Goal: Information Seeking & Learning: Learn about a topic

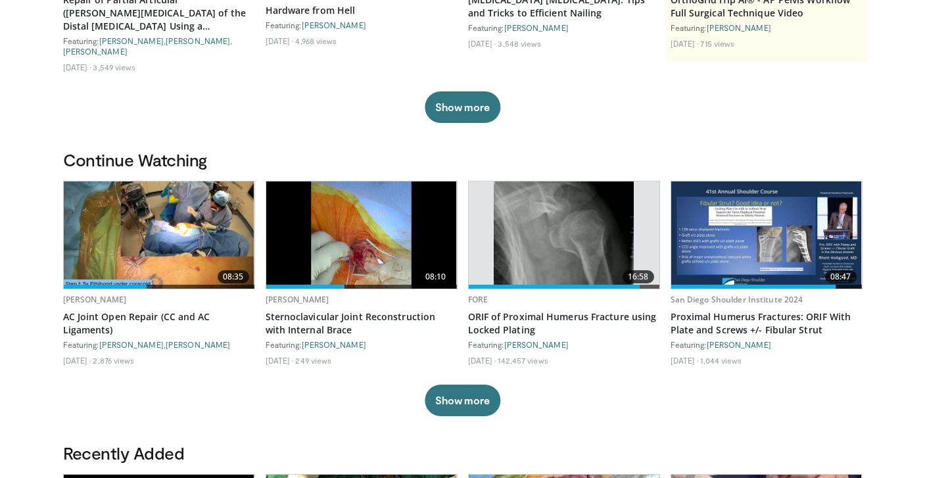
scroll to position [300, 0]
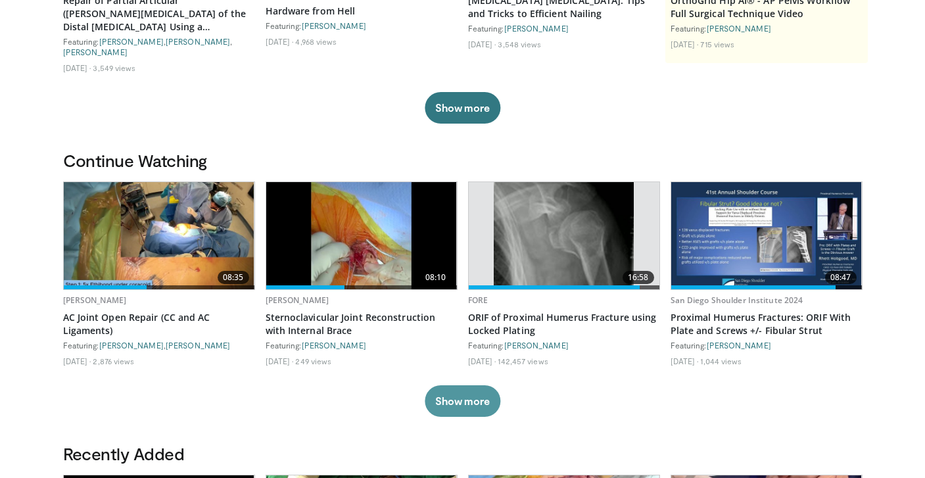
click at [444, 416] on button "Show more" at bounding box center [462, 401] width 76 height 32
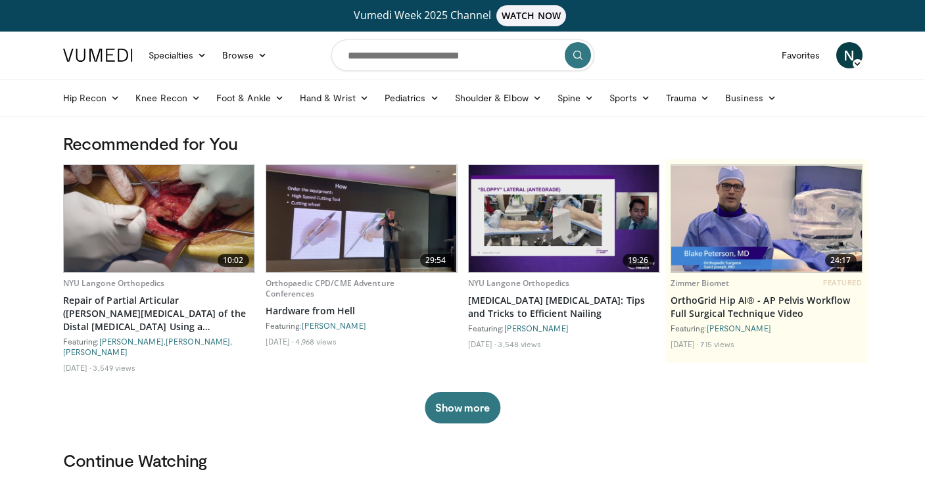
scroll to position [0, 0]
click at [472, 59] on input "Search topics, interventions" at bounding box center [462, 55] width 263 height 32
type input "**********"
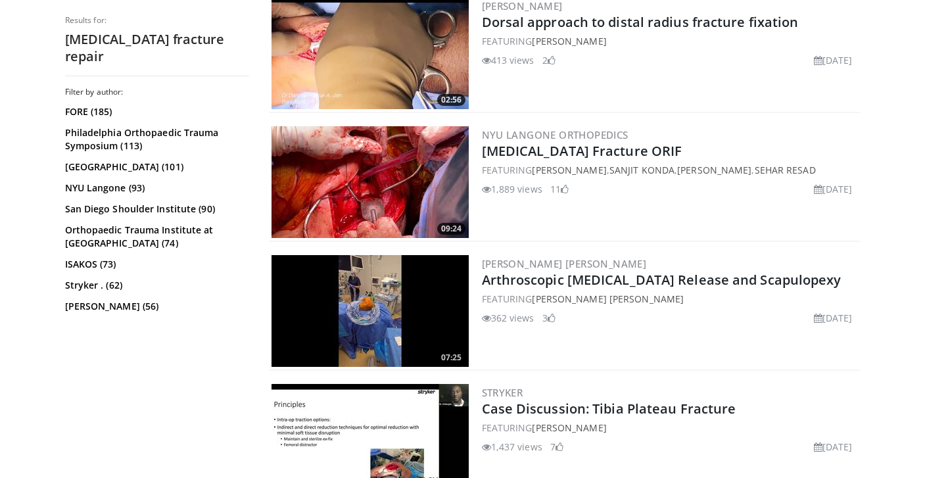
scroll to position [2761, 0]
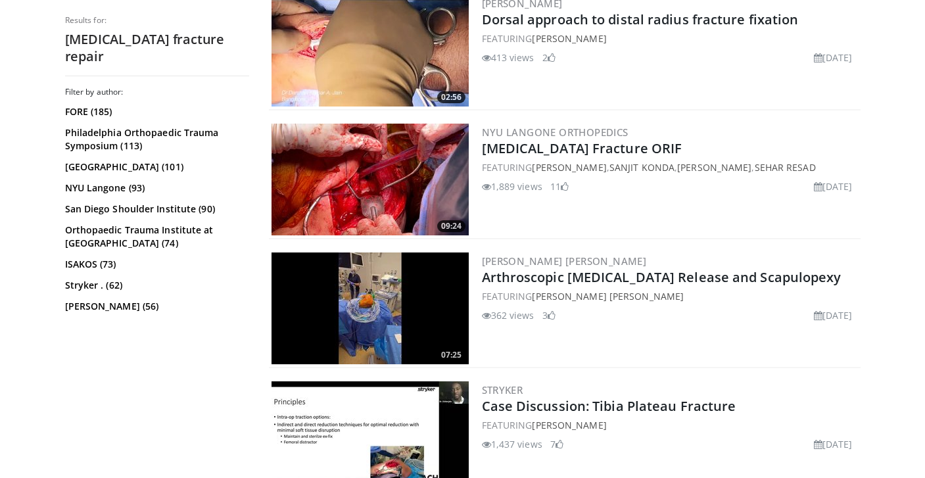
click at [384, 173] on img at bounding box center [369, 180] width 197 height 112
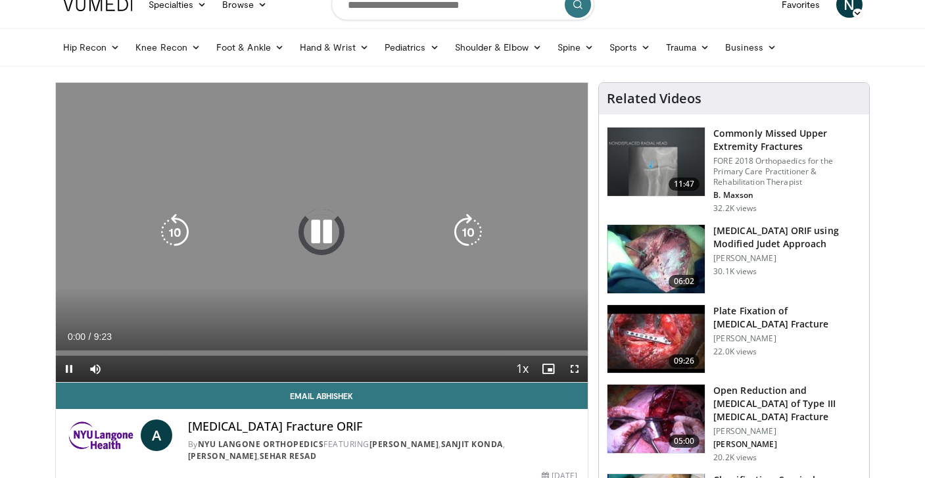
scroll to position [52, 0]
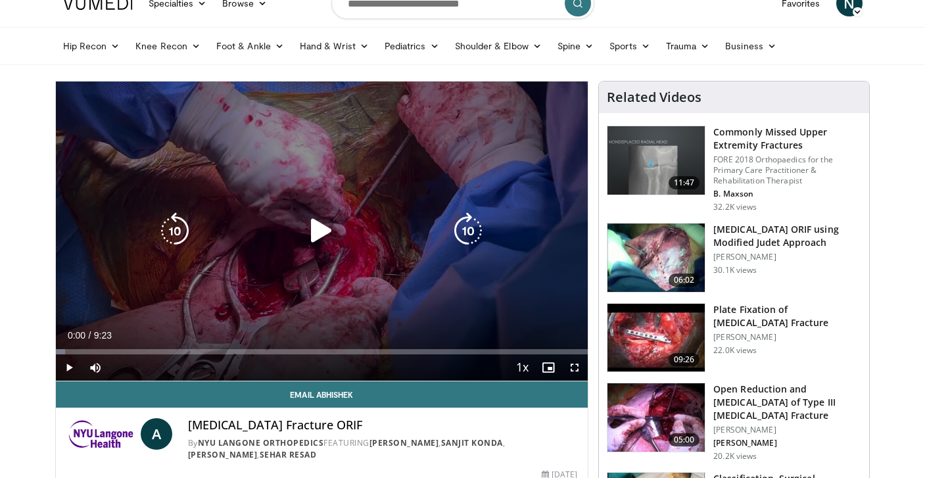
click at [311, 231] on icon "Video Player" at bounding box center [321, 230] width 37 height 37
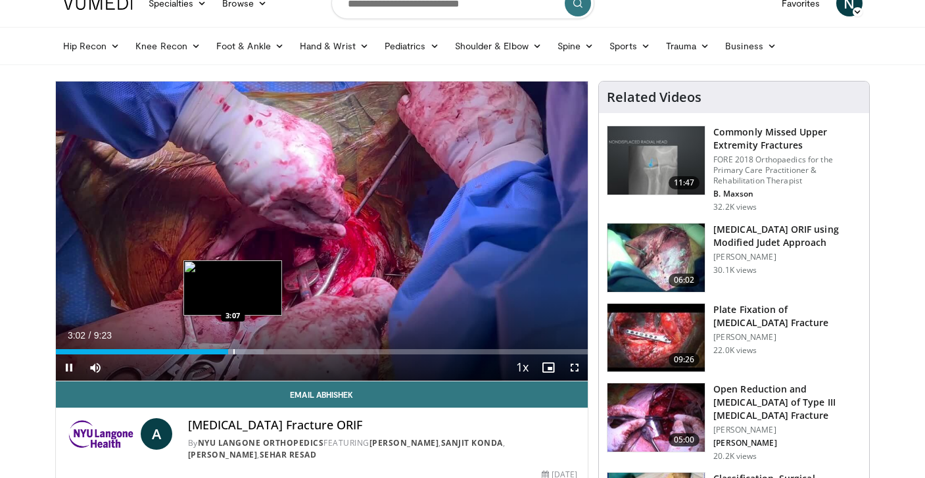
click at [233, 351] on div "Progress Bar" at bounding box center [233, 351] width 1 height 5
click at [242, 352] on div "Progress Bar" at bounding box center [242, 351] width 1 height 5
click at [256, 353] on div "Progress Bar" at bounding box center [254, 351] width 1 height 5
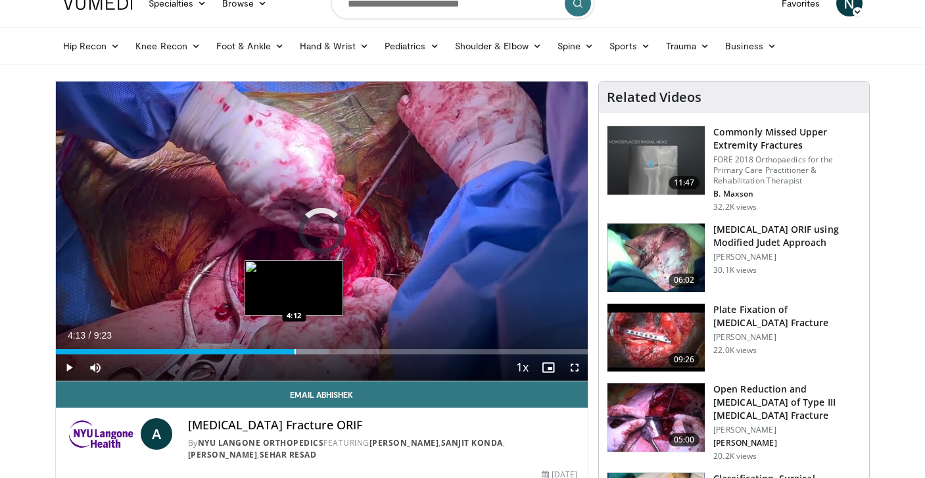
click at [294, 352] on div "Progress Bar" at bounding box center [294, 351] width 1 height 5
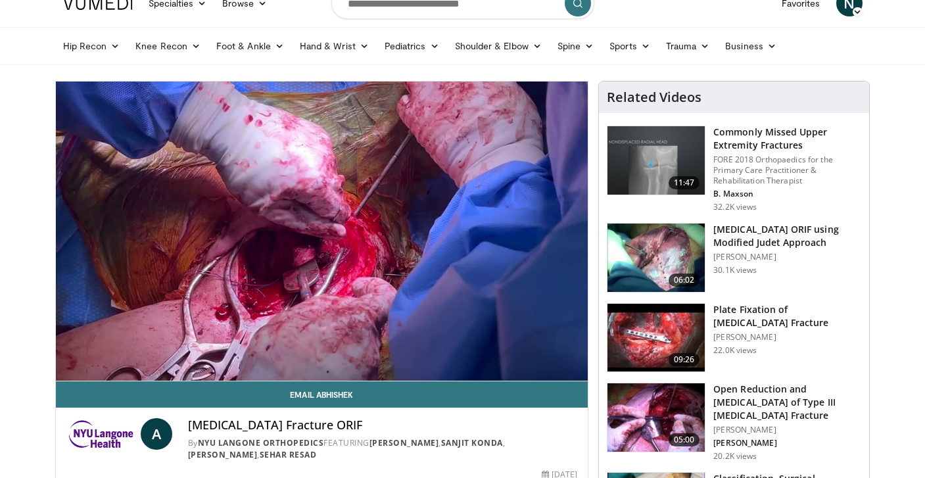
click at [308, 354] on div "10 seconds Tap to unmute" at bounding box center [322, 230] width 532 height 299
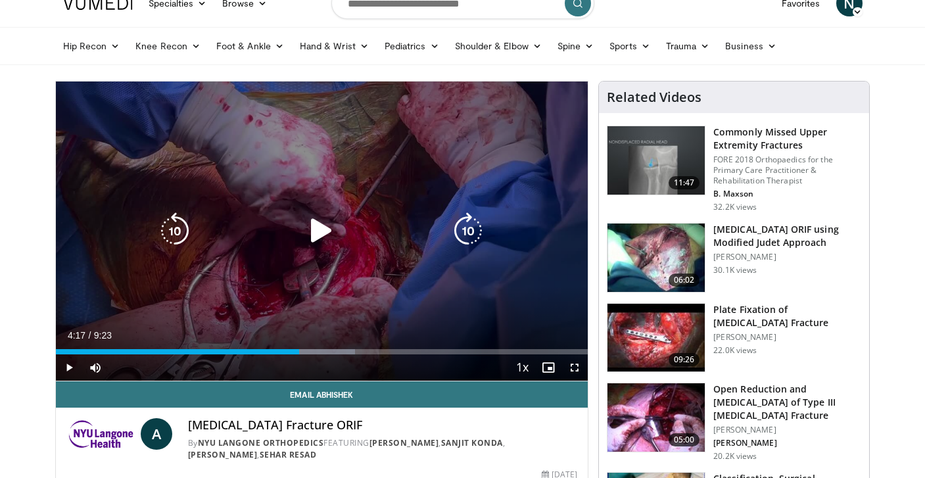
click at [313, 227] on icon "Video Player" at bounding box center [321, 230] width 37 height 37
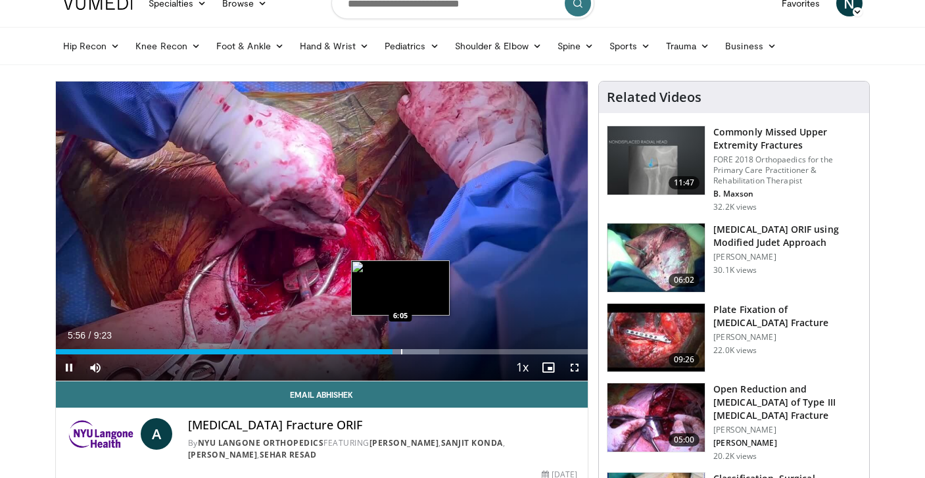
click at [400, 347] on div "Loaded : 72.05% 5:56 6:05" at bounding box center [322, 348] width 532 height 12
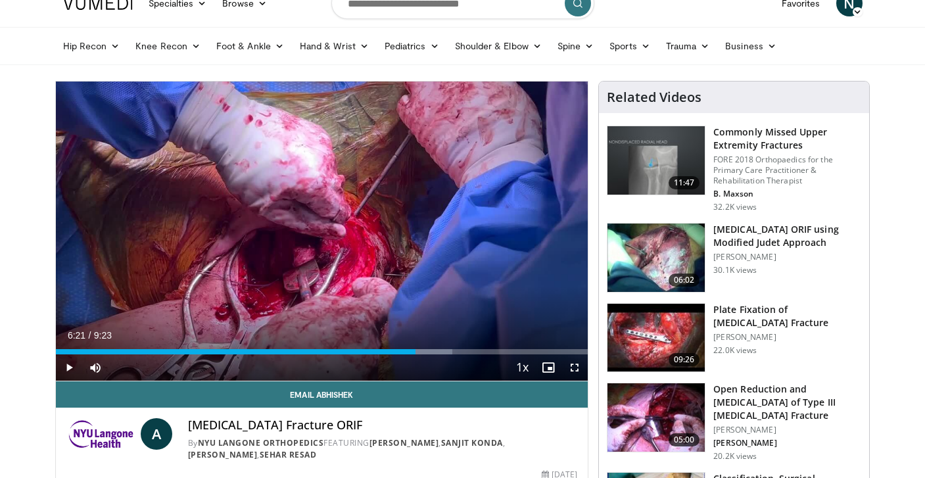
click at [416, 352] on div "Progress Bar" at bounding box center [416, 351] width 1 height 5
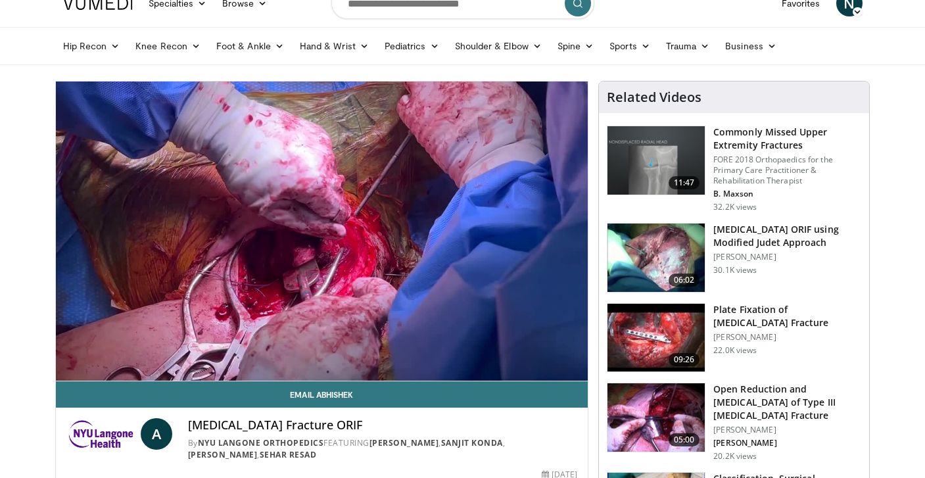
click at [650, 256] on img at bounding box center [655, 257] width 97 height 68
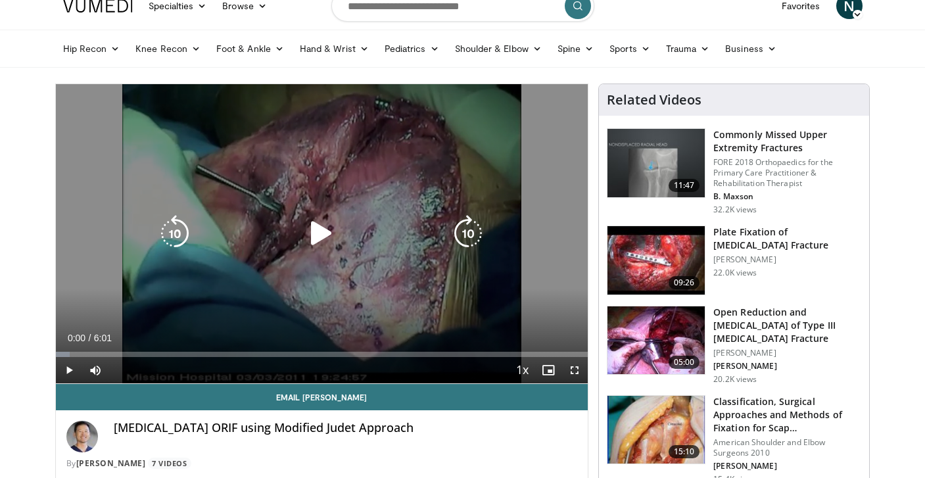
scroll to position [50, 0]
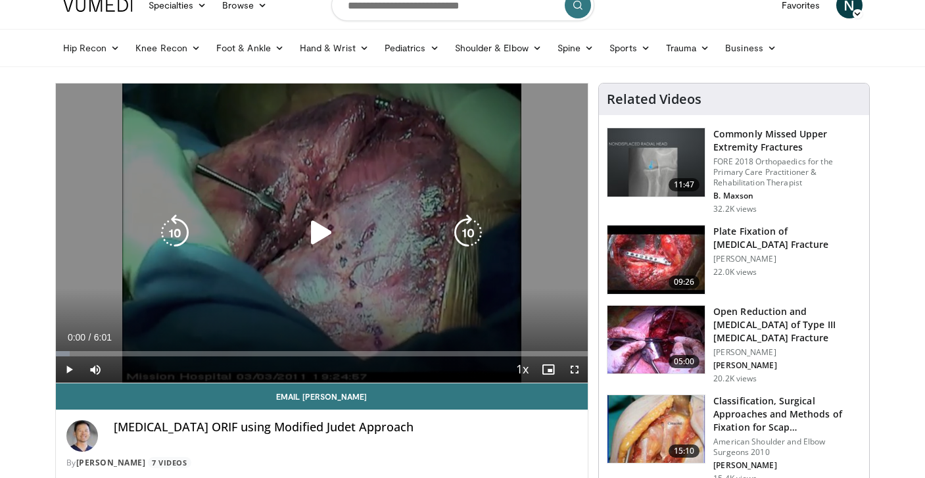
click at [327, 233] on icon "Video Player" at bounding box center [321, 232] width 37 height 37
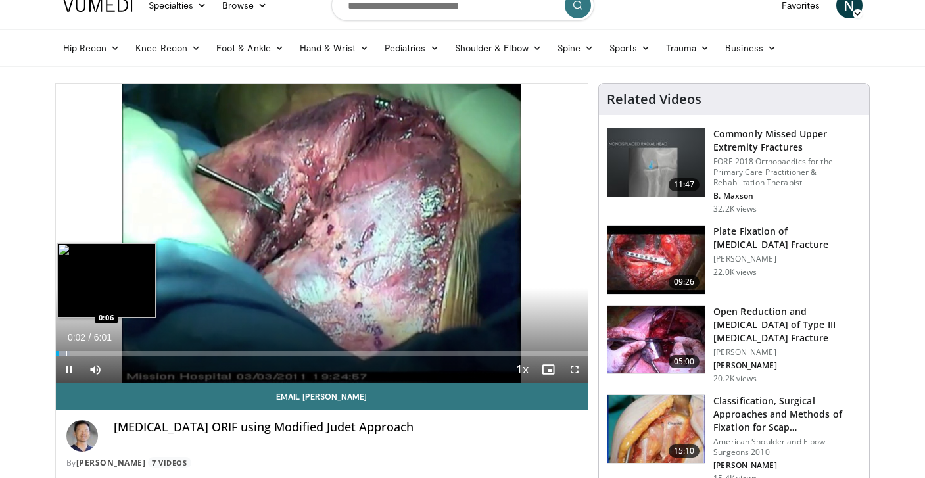
click at [66, 351] on div "Progress Bar" at bounding box center [66, 353] width 1 height 5
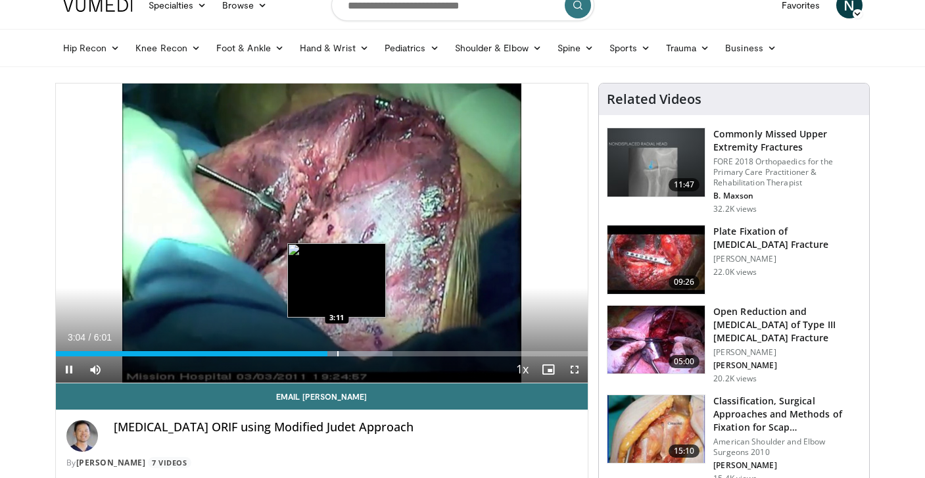
click at [337, 351] on div "Progress Bar" at bounding box center [337, 353] width 1 height 5
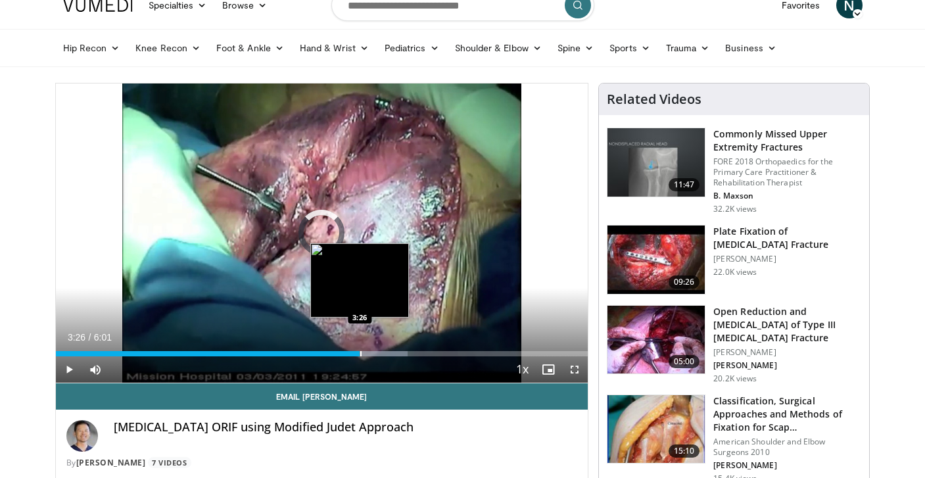
click at [360, 352] on div "Progress Bar" at bounding box center [360, 353] width 1 height 5
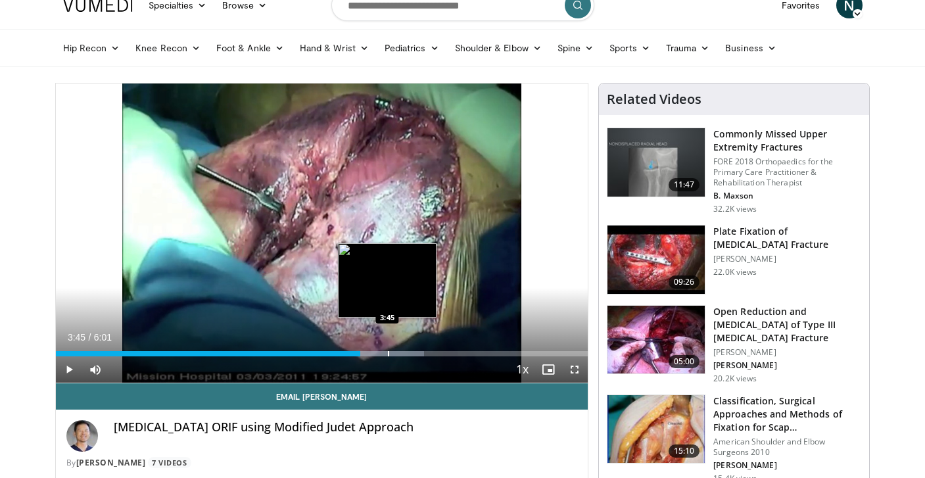
click at [388, 352] on div "Progress Bar" at bounding box center [388, 353] width 1 height 5
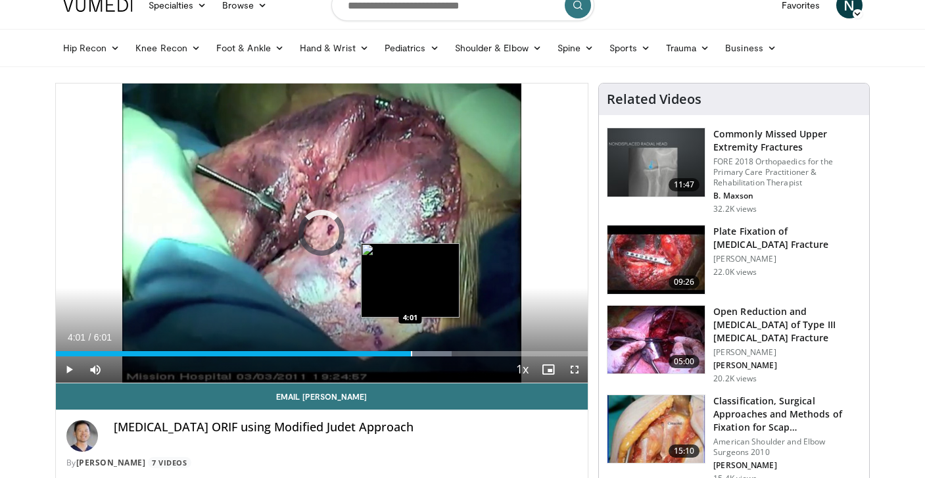
click at [411, 352] on div "Progress Bar" at bounding box center [411, 353] width 1 height 5
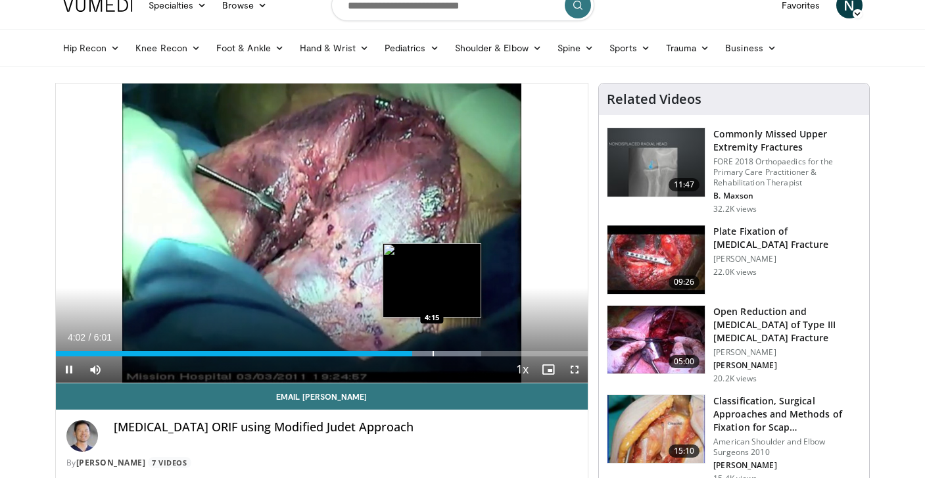
click at [432, 354] on div "Progress Bar" at bounding box center [432, 353] width 1 height 5
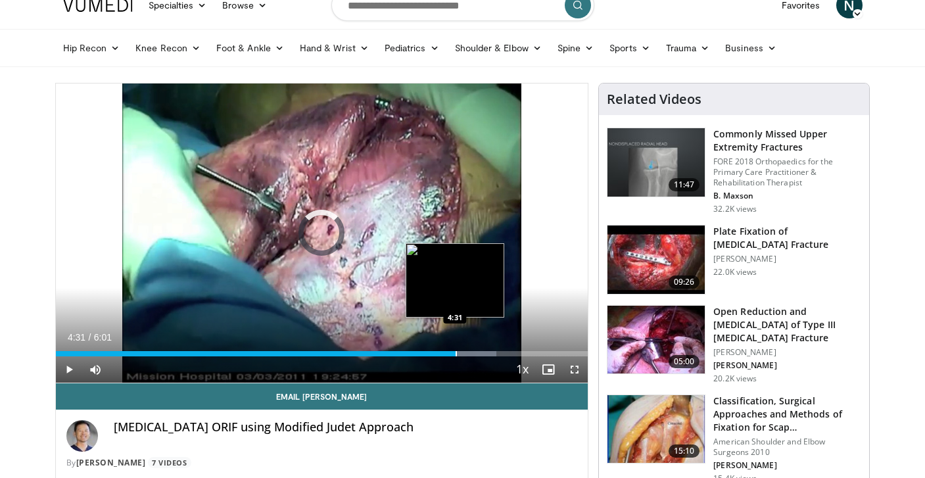
click at [455, 355] on div "Progress Bar" at bounding box center [455, 353] width 1 height 5
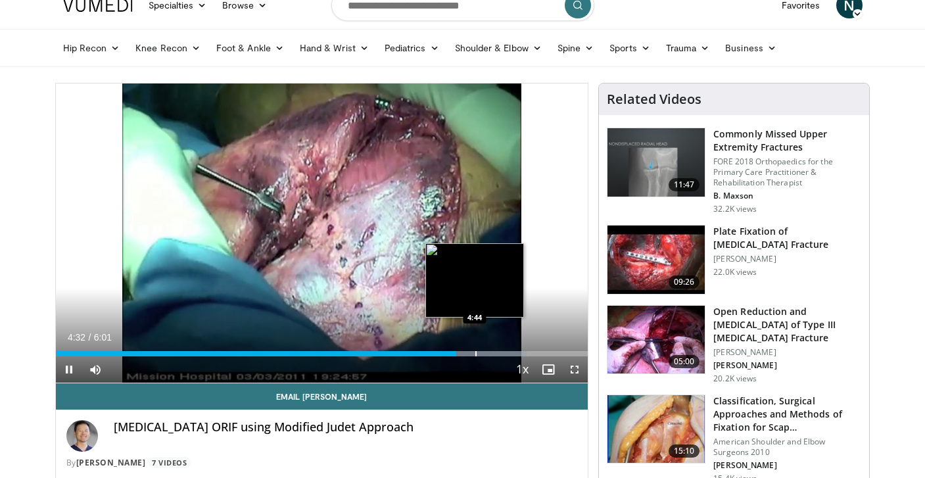
click at [476, 354] on div "Progress Bar" at bounding box center [475, 353] width 1 height 5
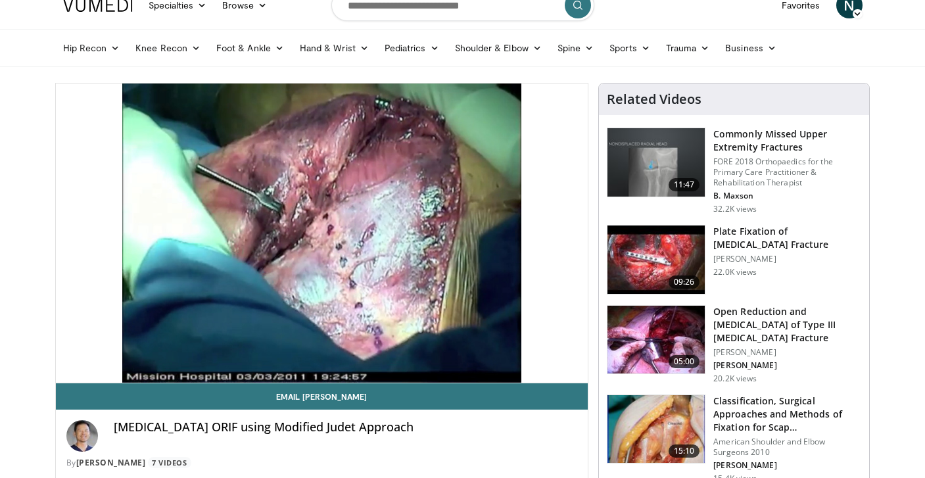
click at [659, 263] on img at bounding box center [655, 259] width 97 height 68
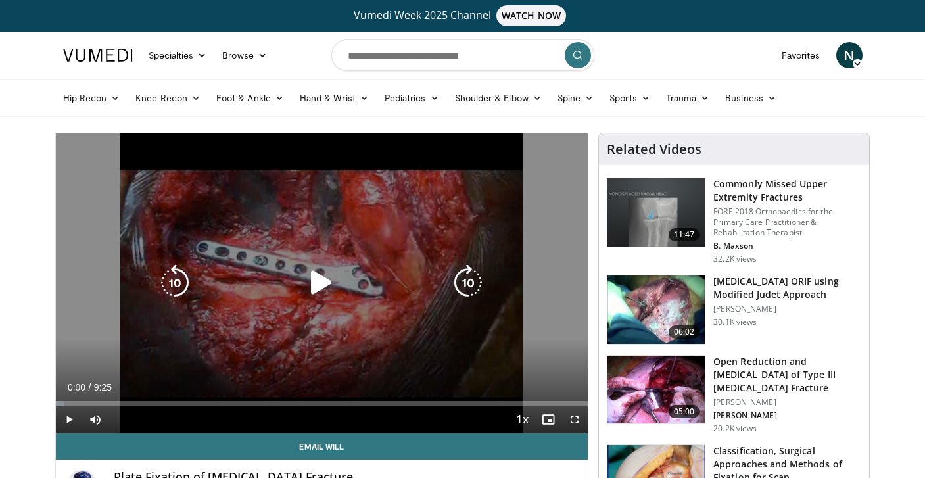
click at [316, 279] on icon "Video Player" at bounding box center [321, 282] width 37 height 37
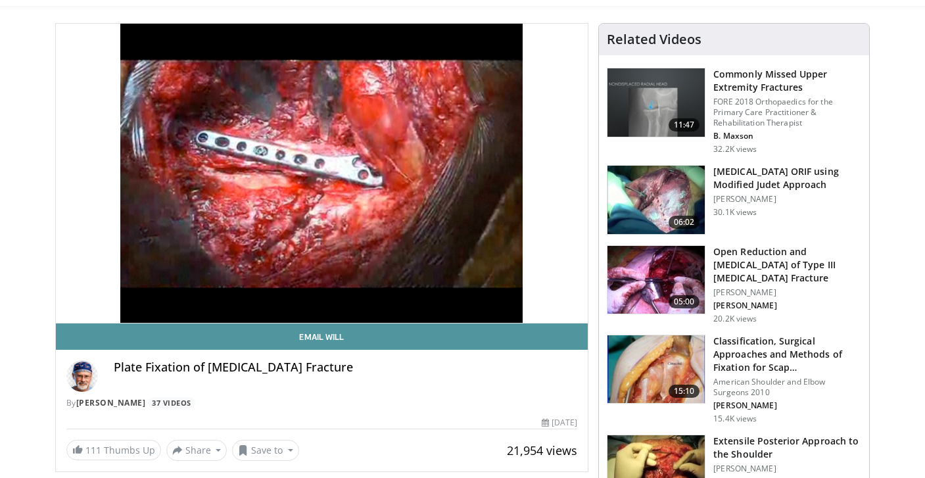
scroll to position [108, 0]
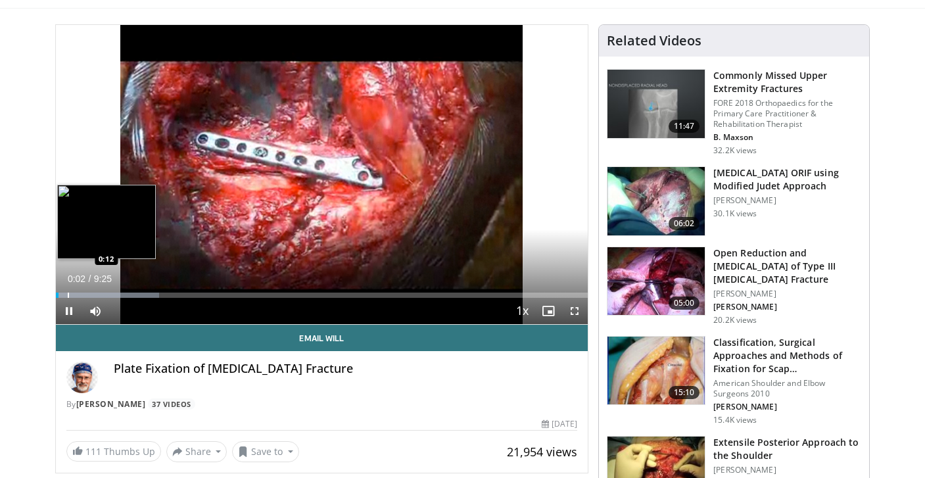
click at [68, 296] on div "Progress Bar" at bounding box center [68, 294] width 1 height 5
click at [81, 296] on div "Progress Bar" at bounding box center [81, 294] width 1 height 5
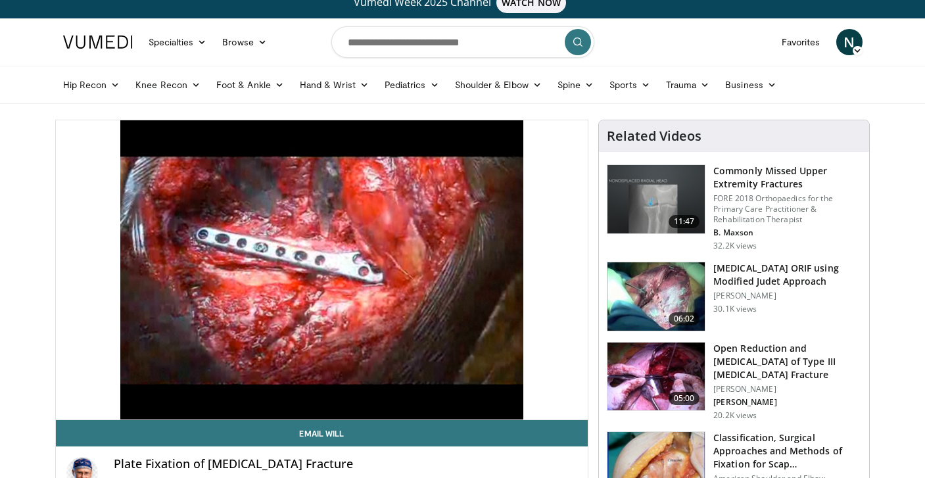
scroll to position [17, 0]
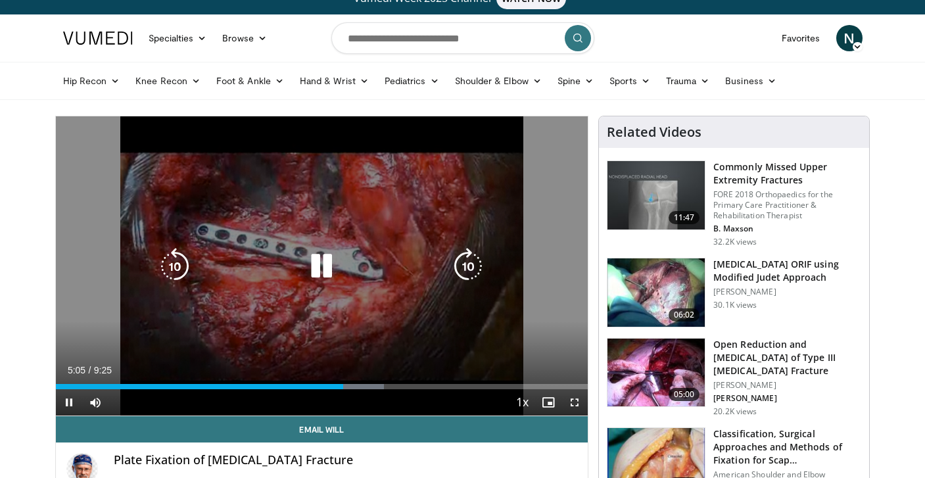
click at [315, 265] on icon "Video Player" at bounding box center [321, 266] width 37 height 37
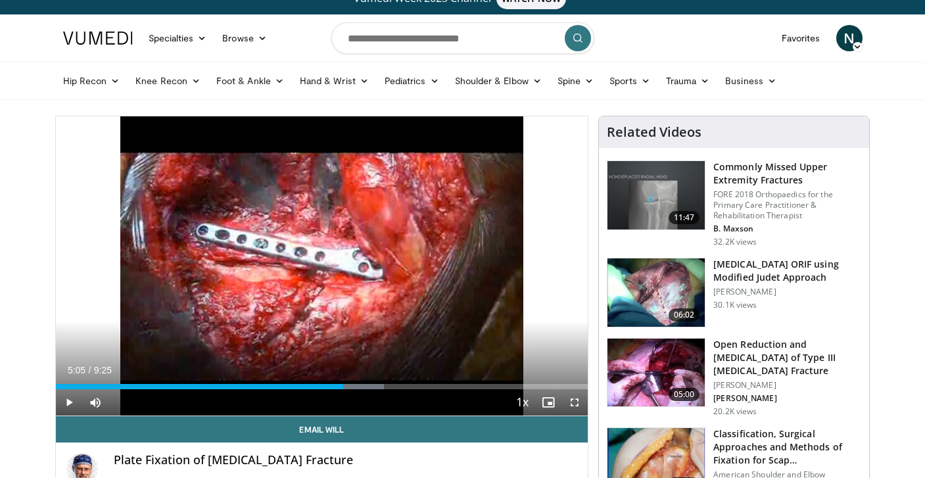
click at [68, 403] on span "Video Player" at bounding box center [69, 402] width 26 height 26
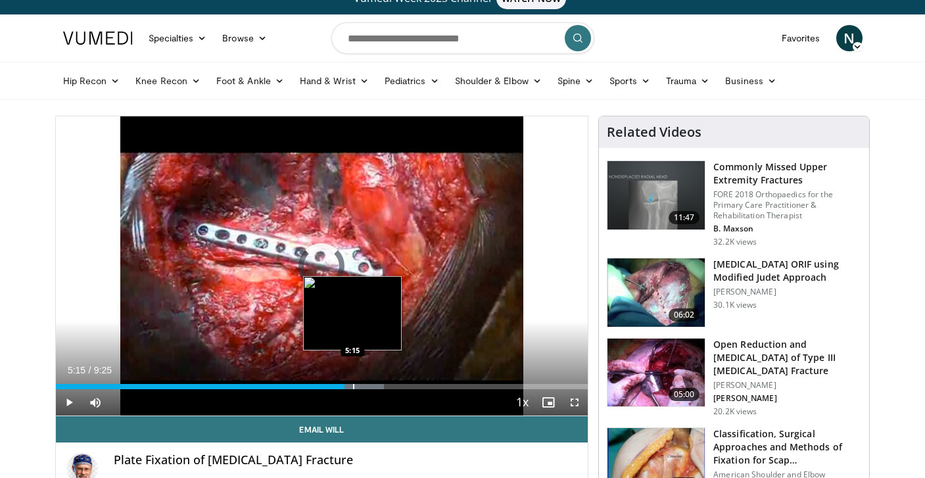
click at [353, 386] on div "Progress Bar" at bounding box center [353, 386] width 1 height 5
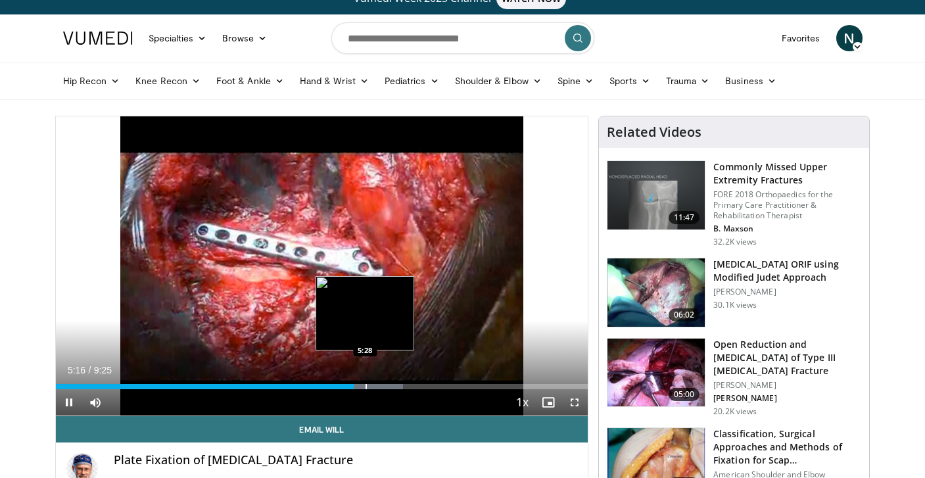
click at [364, 384] on div "Loaded : 65.24% 5:16 5:28" at bounding box center [322, 386] width 532 height 5
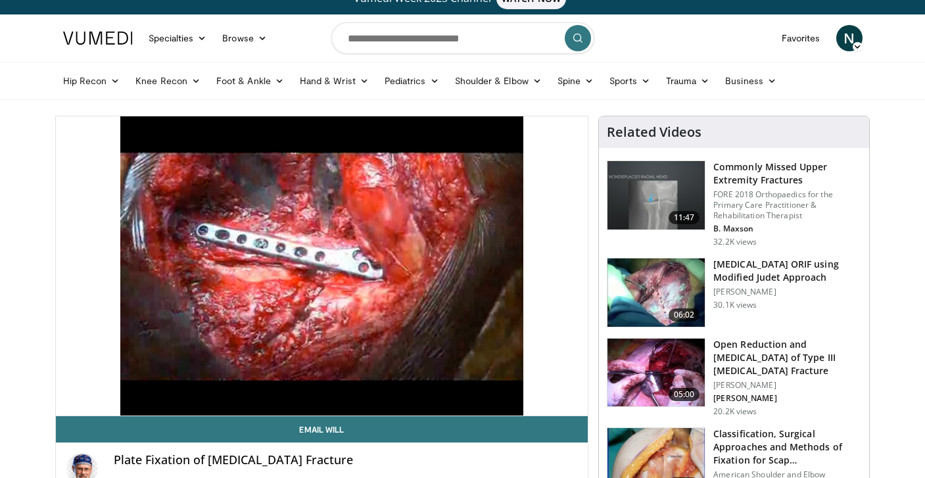
click at [378, 383] on video-js "**********" at bounding box center [322, 266] width 532 height 300
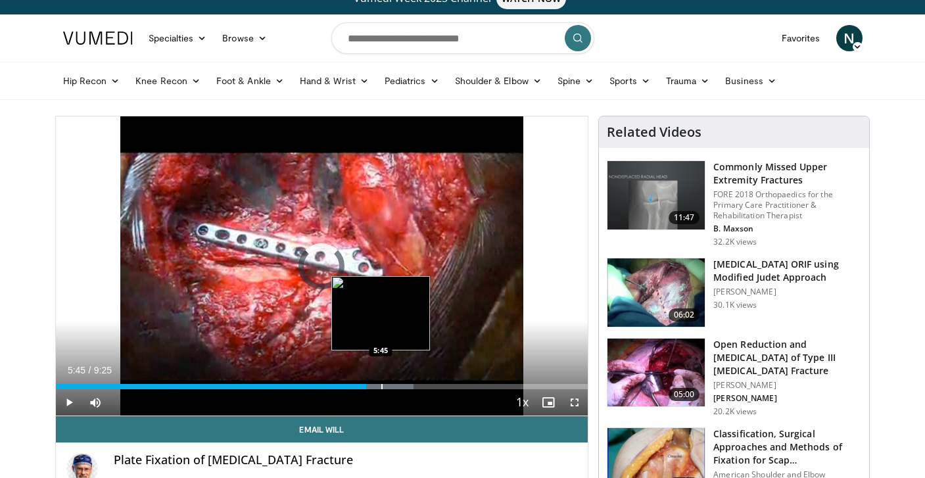
click at [381, 384] on div "Progress Bar" at bounding box center [381, 386] width 1 height 5
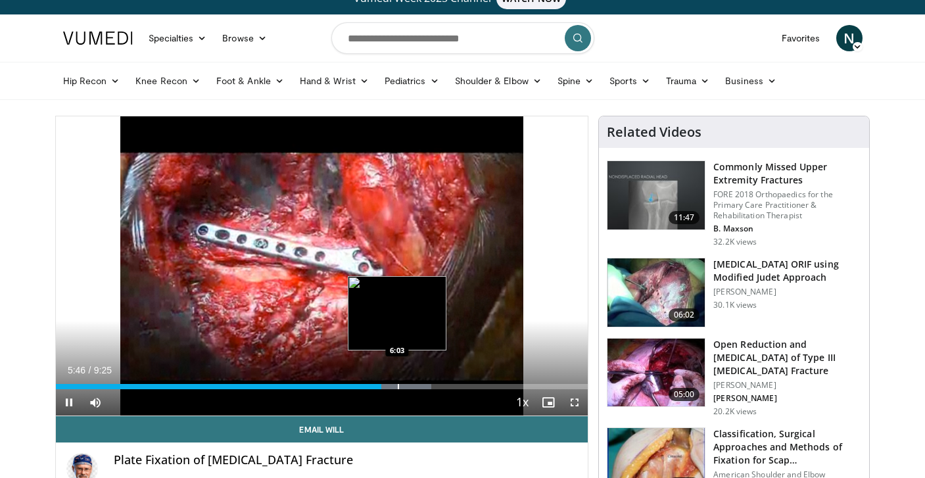
click at [398, 384] on div "Progress Bar" at bounding box center [398, 386] width 1 height 5
click at [412, 383] on div "Loaded : 72.31% 6:03 6:19" at bounding box center [322, 383] width 532 height 12
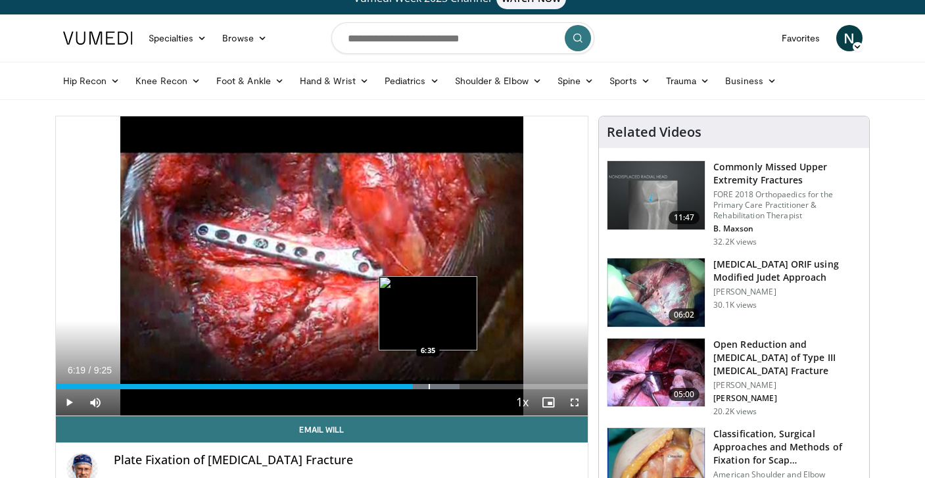
click at [428, 386] on div "Progress Bar" at bounding box center [428, 386] width 1 height 5
click at [442, 386] on div "Progress Bar" at bounding box center [442, 386] width 1 height 5
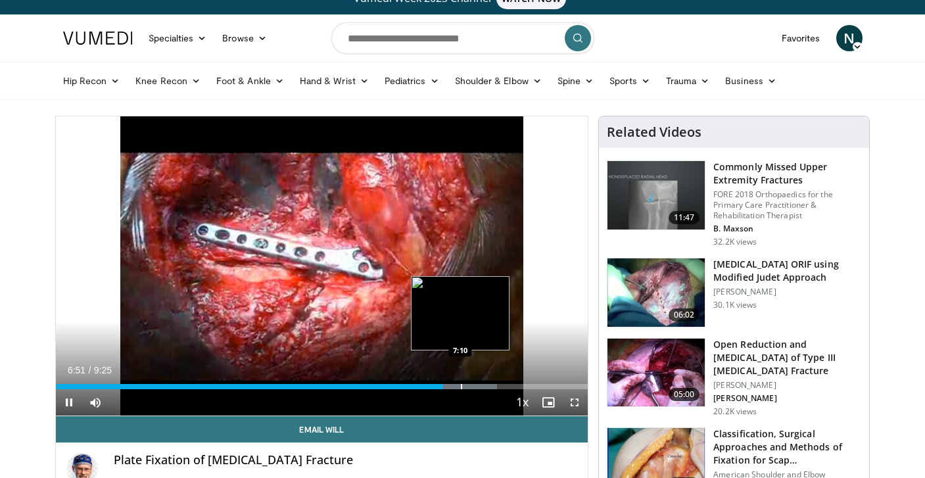
click at [461, 386] on div "Progress Bar" at bounding box center [461, 386] width 1 height 5
click at [476, 386] on div "Progress Bar" at bounding box center [476, 386] width 1 height 5
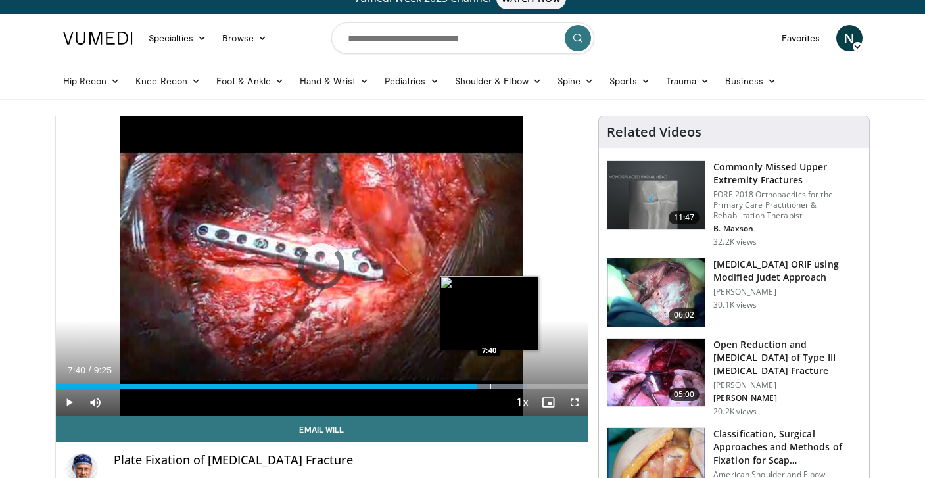
click at [490, 386] on div "Progress Bar" at bounding box center [490, 386] width 1 height 5
click at [503, 386] on div "Progress Bar" at bounding box center [503, 386] width 1 height 5
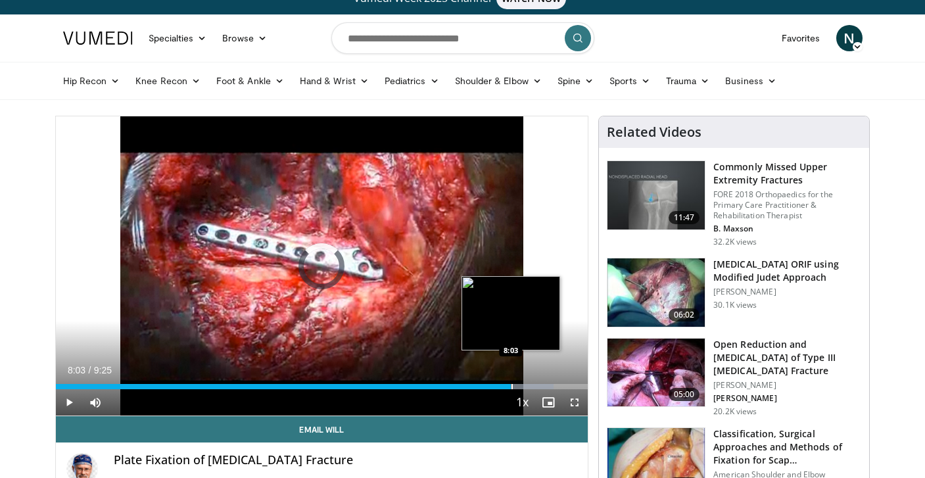
click at [511, 386] on div "Progress Bar" at bounding box center [511, 386] width 1 height 5
click at [524, 388] on div "Progress Bar" at bounding box center [524, 386] width 1 height 5
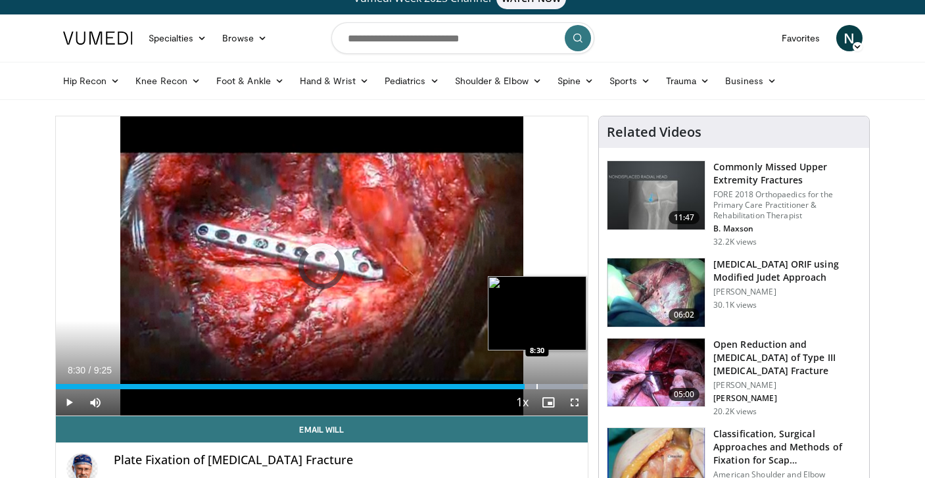
click at [536, 387] on div "Progress Bar" at bounding box center [536, 386] width 1 height 5
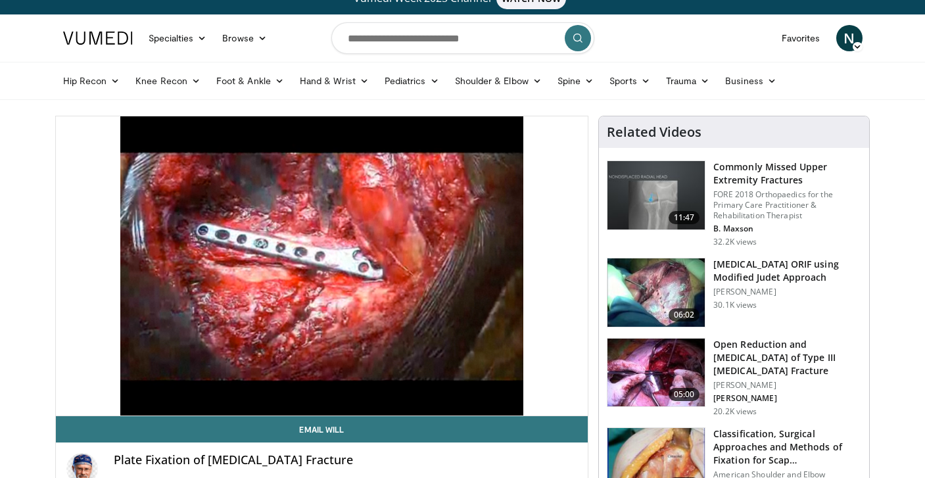
click at [548, 387] on video-js "**********" at bounding box center [322, 266] width 532 height 300
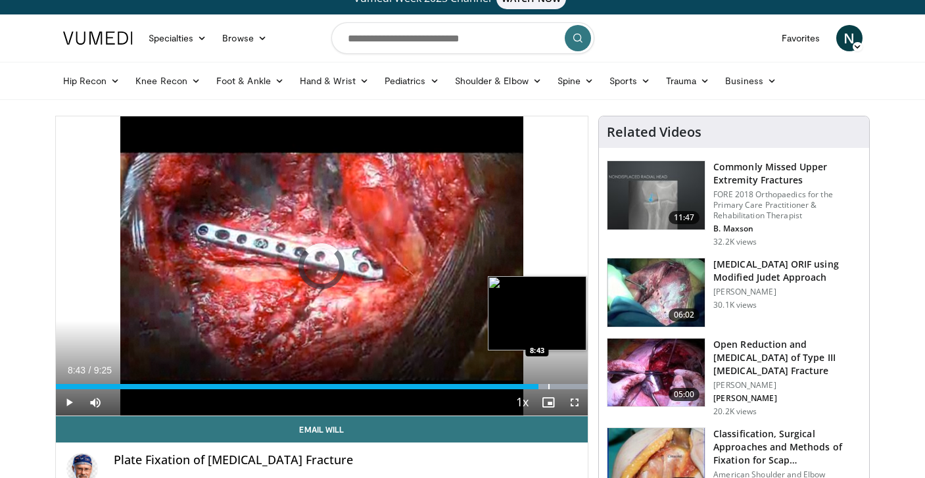
click at [548, 384] on div "Progress Bar" at bounding box center [548, 386] width 1 height 5
click at [559, 384] on div "Progress Bar" at bounding box center [559, 386] width 1 height 5
click at [573, 386] on div "Progress Bar" at bounding box center [573, 386] width 1 height 5
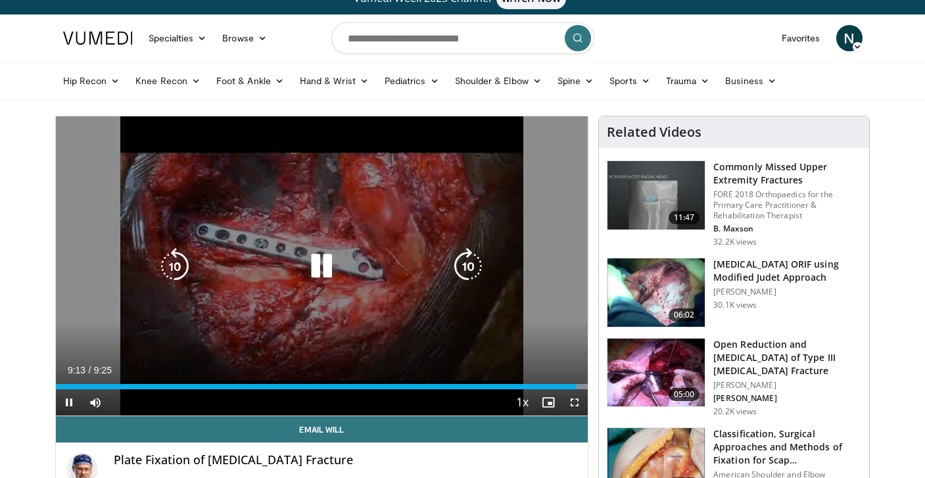
click at [321, 269] on icon "Video Player" at bounding box center [321, 266] width 37 height 37
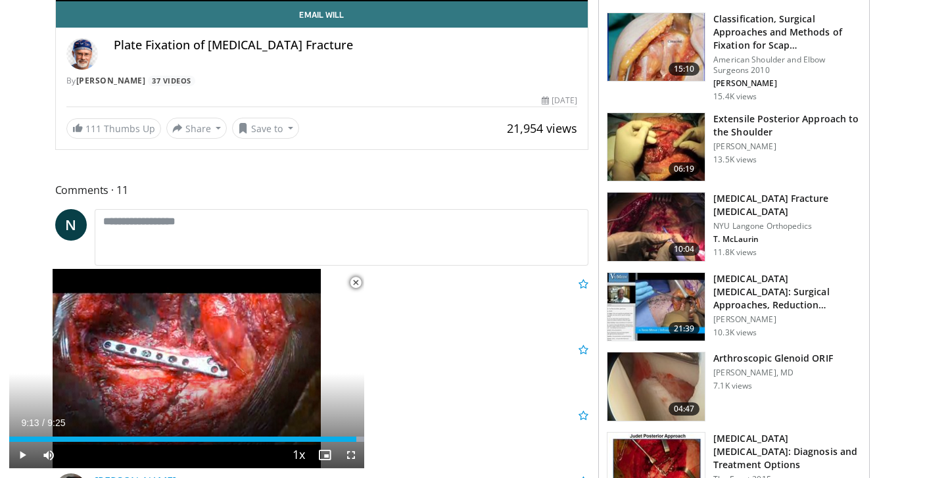
scroll to position [510, 0]
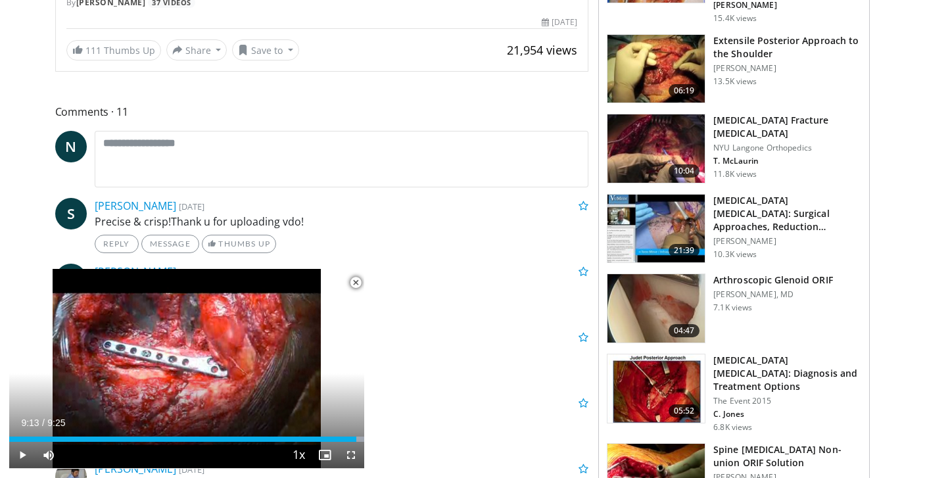
click at [643, 217] on img at bounding box center [655, 228] width 97 height 68
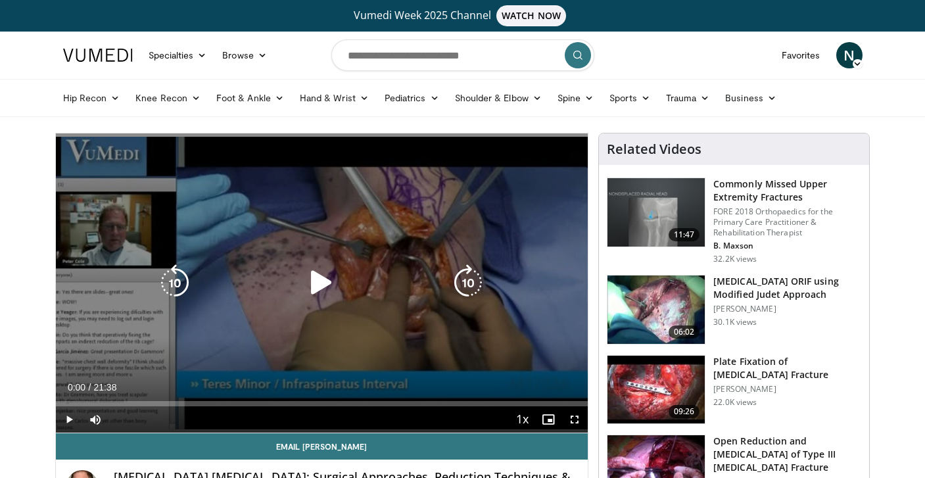
click at [320, 295] on icon "Video Player" at bounding box center [321, 282] width 37 height 37
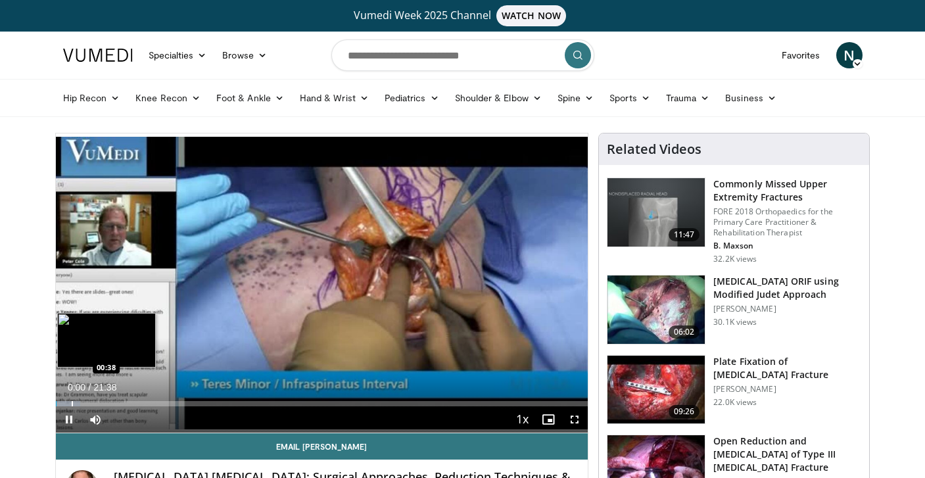
click at [72, 401] on div "Progress Bar" at bounding box center [72, 403] width 1 height 5
click at [83, 404] on div "Progress Bar" at bounding box center [83, 403] width 1 height 5
click at [96, 403] on div "Progress Bar" at bounding box center [96, 403] width 1 height 5
click at [106, 403] on div "Progress Bar" at bounding box center [106, 403] width 1 height 5
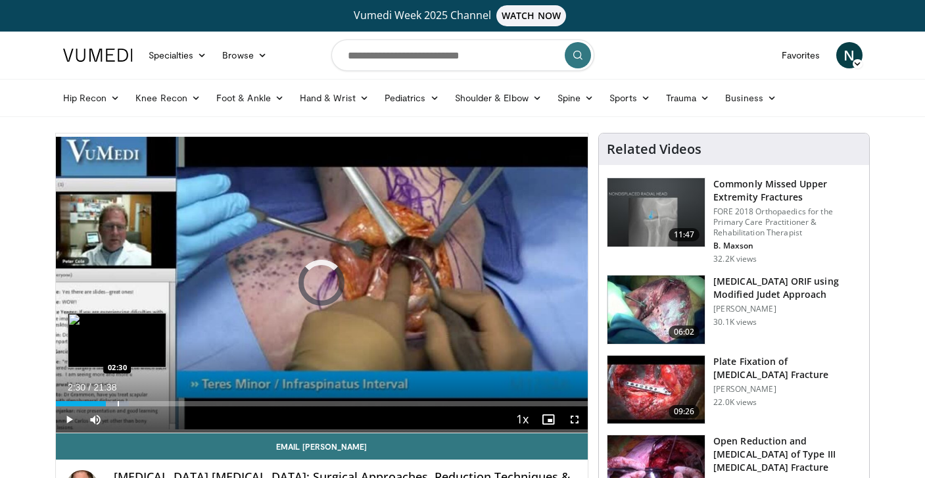
click at [118, 405] on div "Progress Bar" at bounding box center [118, 403] width 1 height 5
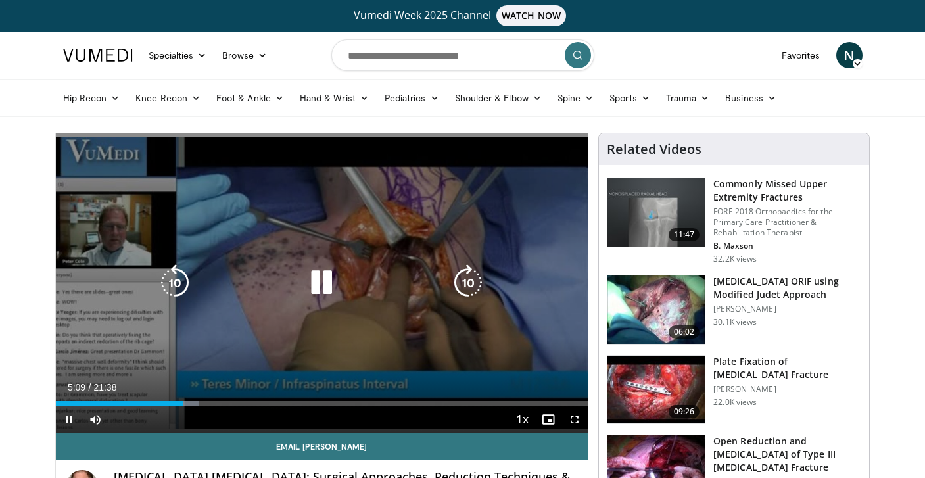
click at [329, 272] on icon "Video Player" at bounding box center [321, 282] width 37 height 37
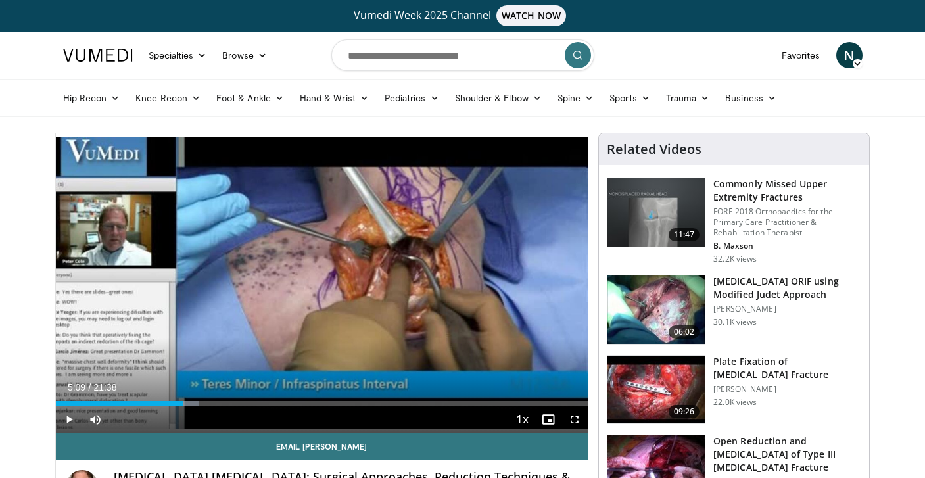
click at [67, 420] on span "Video Player" at bounding box center [69, 419] width 26 height 26
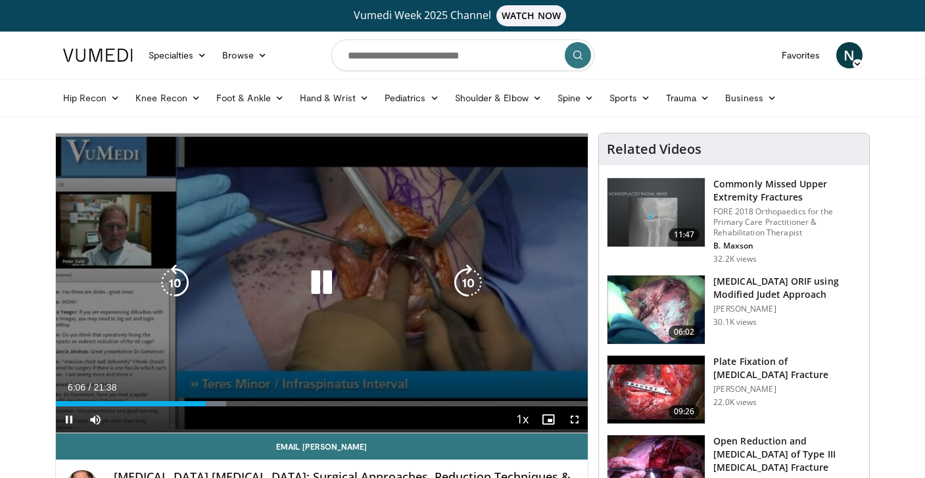
click at [322, 280] on icon "Video Player" at bounding box center [321, 282] width 37 height 37
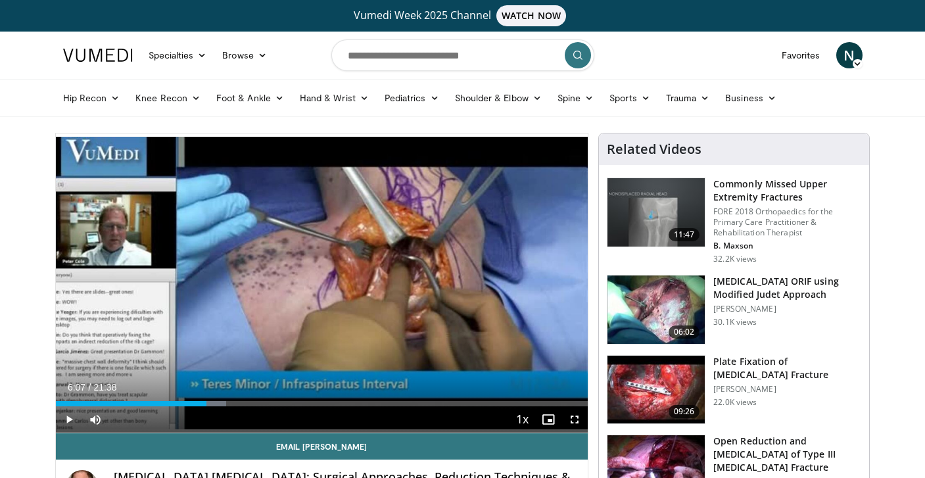
click at [69, 420] on span "Video Player" at bounding box center [69, 419] width 26 height 26
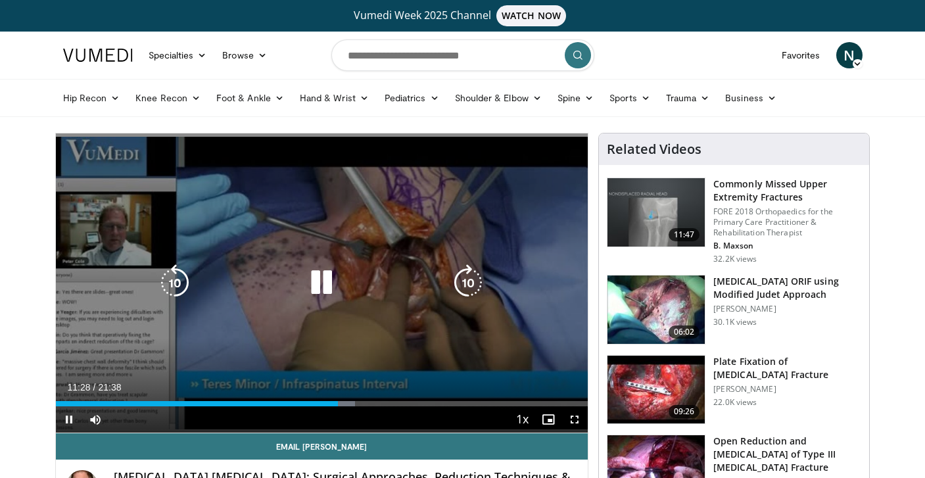
click at [326, 285] on icon "Video Player" at bounding box center [321, 282] width 37 height 37
